Goal: Task Accomplishment & Management: Manage account settings

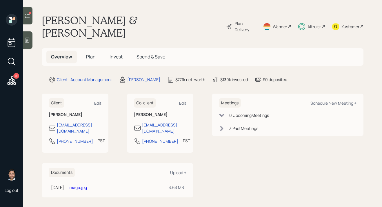
click at [30, 15] on icon at bounding box center [27, 16] width 6 height 6
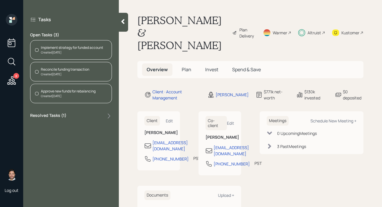
click at [67, 73] on div "Created [DATE]" at bounding box center [65, 74] width 48 height 4
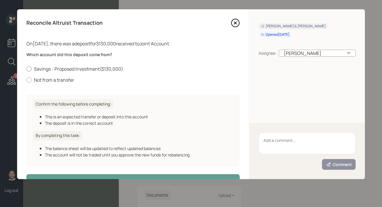
click at [69, 68] on label "Savings - Proposed Investment ( $130,000 )" at bounding box center [133, 69] width 214 height 6
click at [26, 68] on input "Savings - Proposed Investment ( $130,000 )" at bounding box center [26, 68] width 0 height 0
radio input "true"
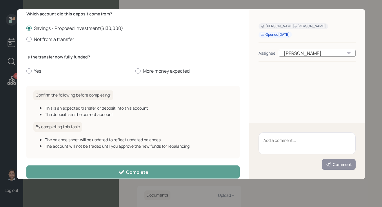
scroll to position [50, 0]
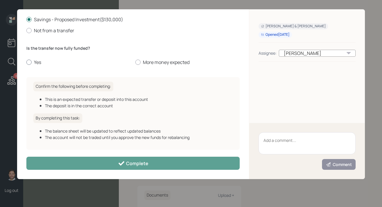
click at [36, 62] on label "Yes" at bounding box center [78, 62] width 104 height 6
click at [26, 62] on input "Yes" at bounding box center [26, 62] width 0 height 0
radio input "true"
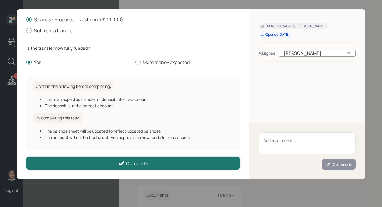
click at [69, 166] on button "Complete" at bounding box center [133, 162] width 214 height 13
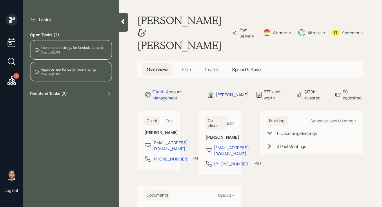
click at [72, 68] on div "Approve new funds for rebalancing" at bounding box center [68, 69] width 55 height 5
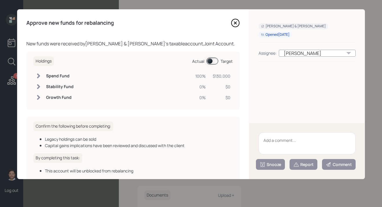
click at [232, 22] on icon at bounding box center [235, 23] width 9 height 9
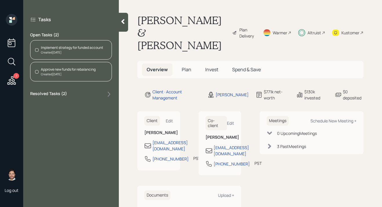
click at [76, 50] on div "Implement strategy for funded account" at bounding box center [72, 47] width 62 height 5
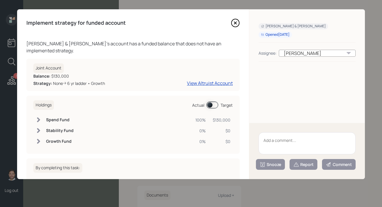
scroll to position [43, 0]
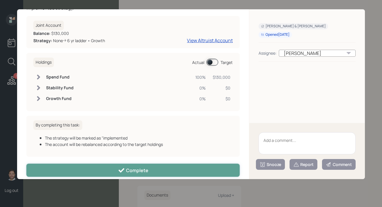
click at [80, 164] on button "Complete" at bounding box center [133, 169] width 214 height 13
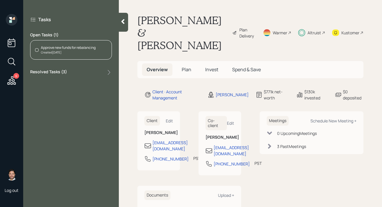
click at [66, 55] on div "Approve new funds for rebalancing Created [DATE]" at bounding box center [71, 49] width 82 height 19
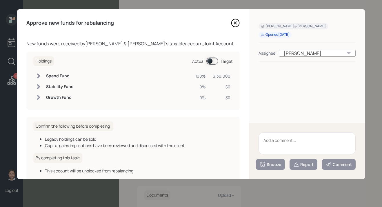
scroll to position [33, 0]
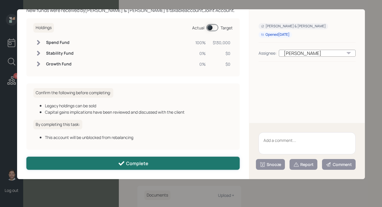
click at [77, 165] on button "Complete" at bounding box center [133, 162] width 214 height 13
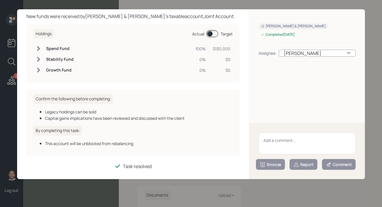
scroll to position [27, 0]
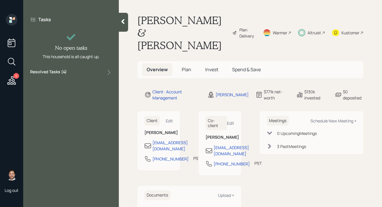
click at [13, 81] on icon at bounding box center [12, 80] width 8 height 8
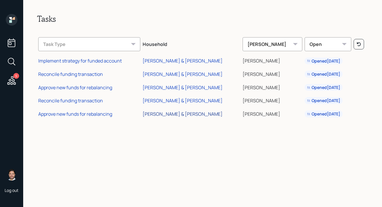
click at [194, 115] on div "[PERSON_NAME] & [PERSON_NAME]" at bounding box center [183, 114] width 80 height 6
